Goal: Check status: Check status

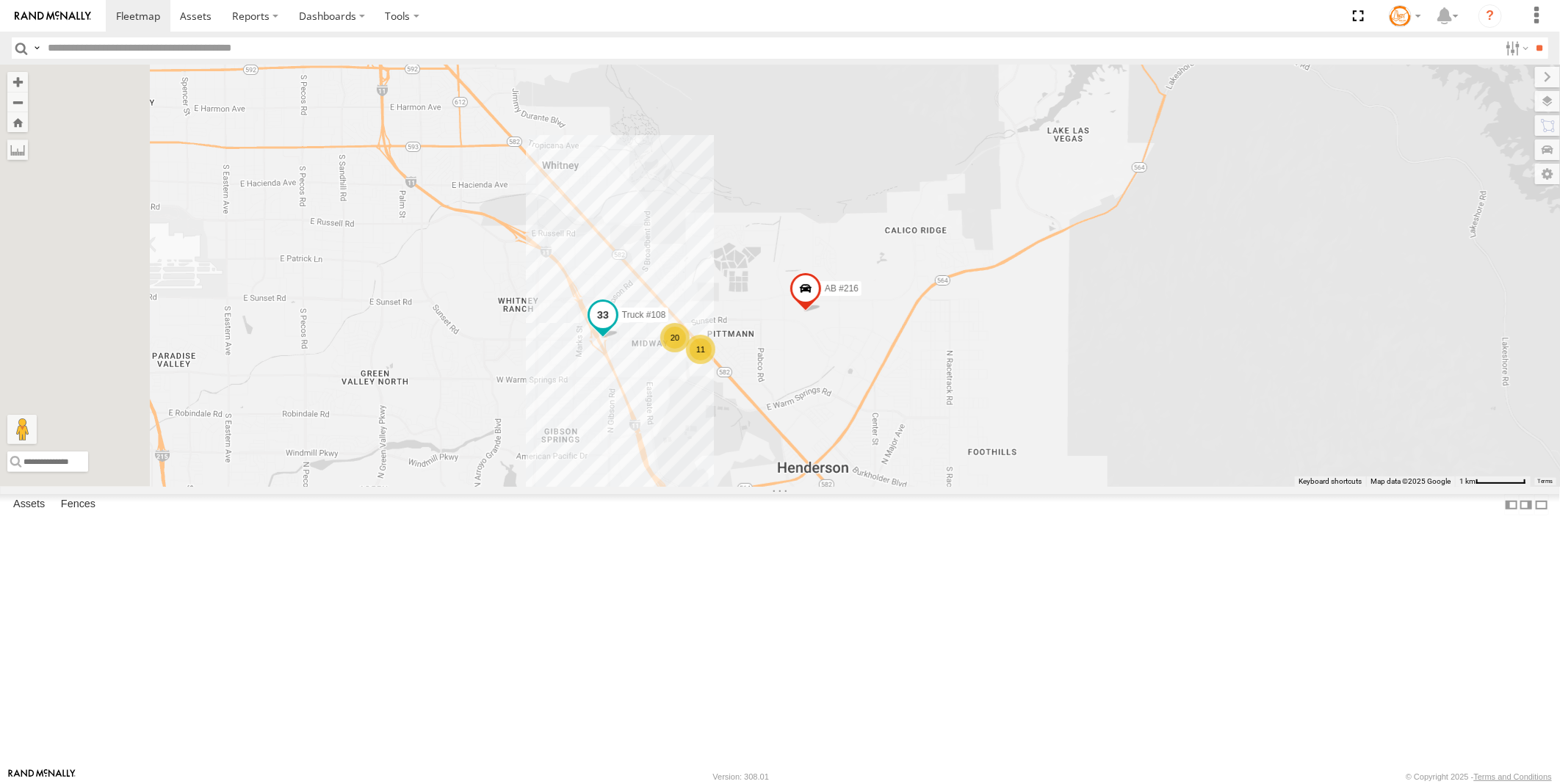
click at [666, 320] on span "Truck #108" at bounding box center [643, 315] width 44 height 10
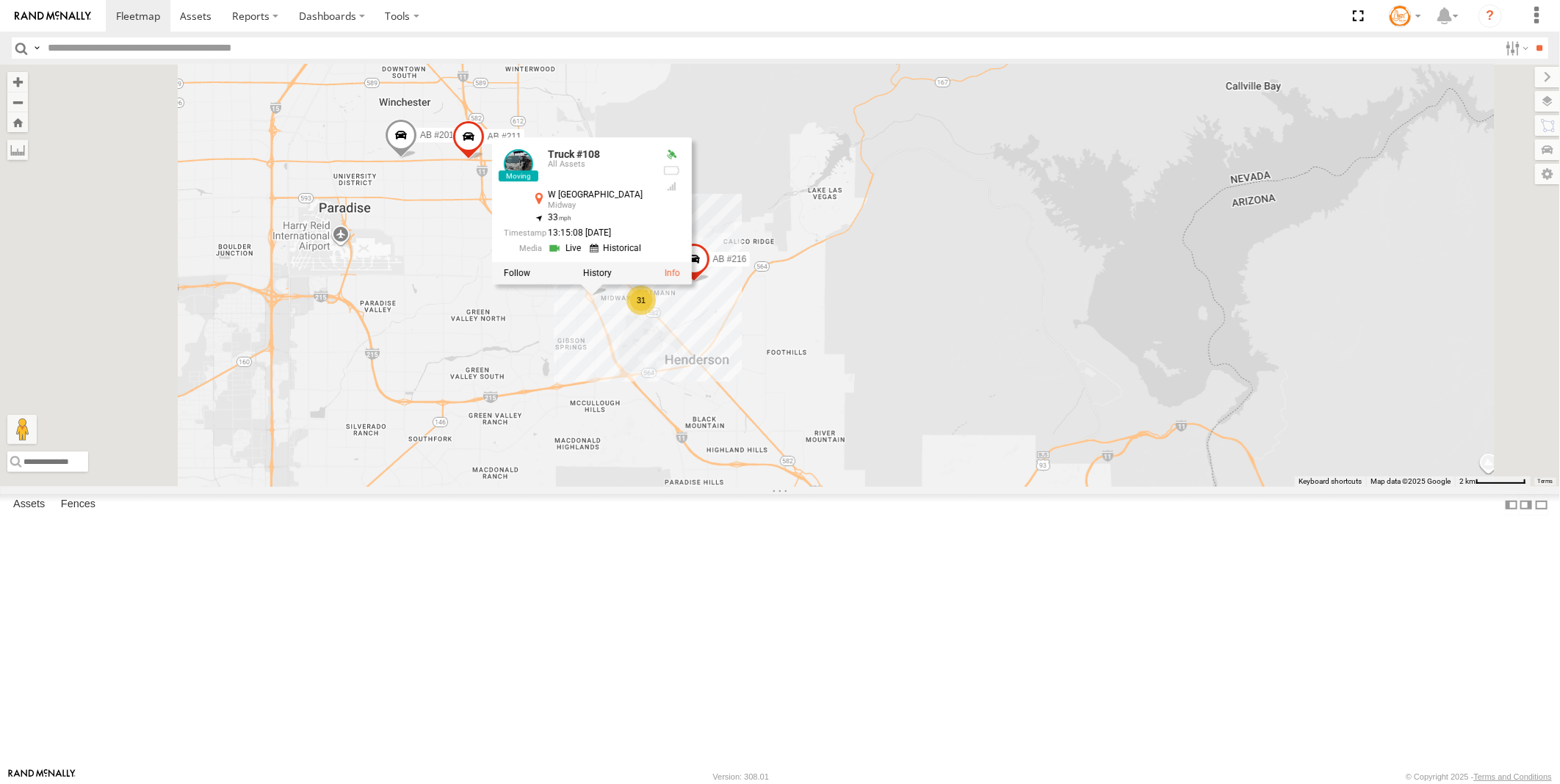
click at [764, 485] on div "AB #216 Truck #108 Truck #108 All Assets W [GEOGRAPHIC_DATA] 36.06392 , -115.03…" at bounding box center [780, 275] width 1560 height 422
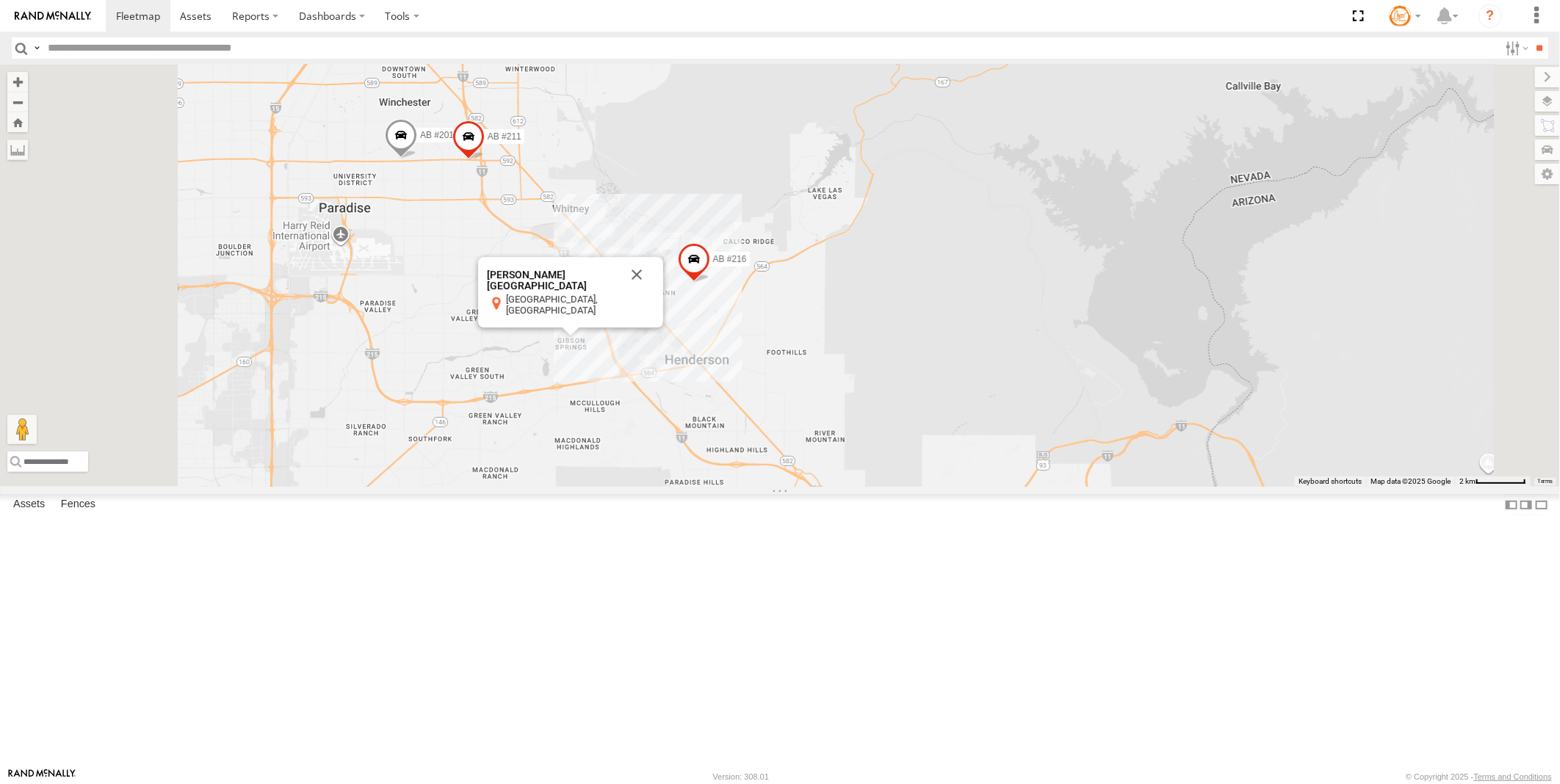
click at [655, 293] on button "Close" at bounding box center [636, 274] width 35 height 35
click at [605, 285] on span at bounding box center [592, 272] width 27 height 27
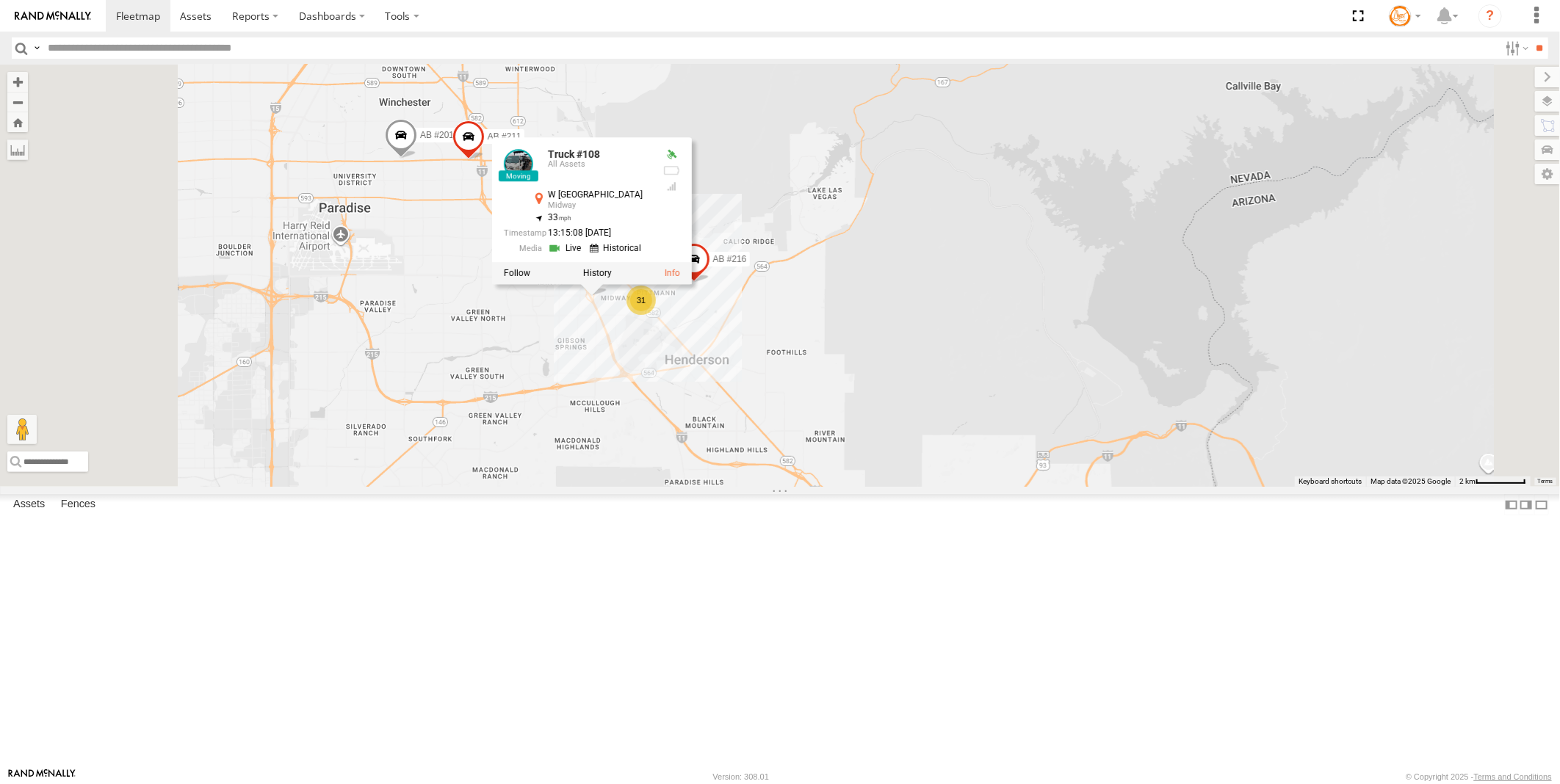
click at [585, 255] on link at bounding box center [567, 249] width 37 height 14
